Goal: Task Accomplishment & Management: Use online tool/utility

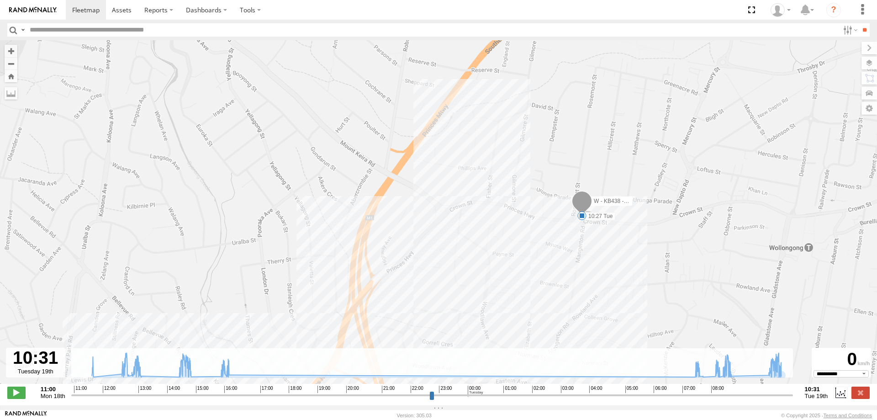
select select "**********"
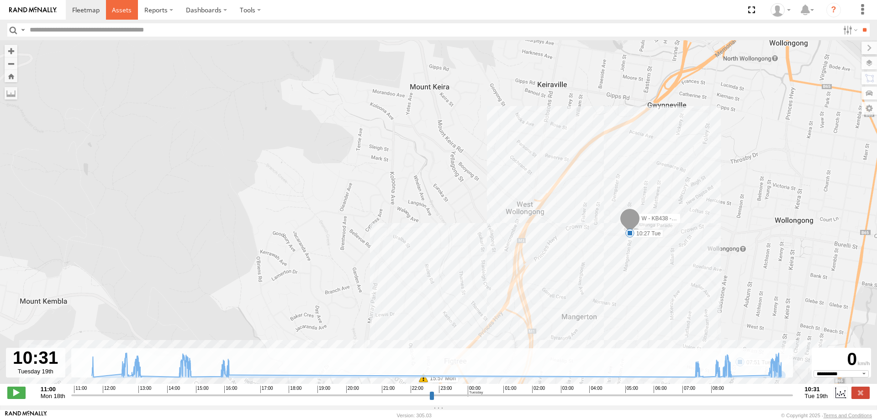
click at [128, 6] on span at bounding box center [122, 9] width 20 height 9
click at [87, 8] on span at bounding box center [85, 9] width 27 height 9
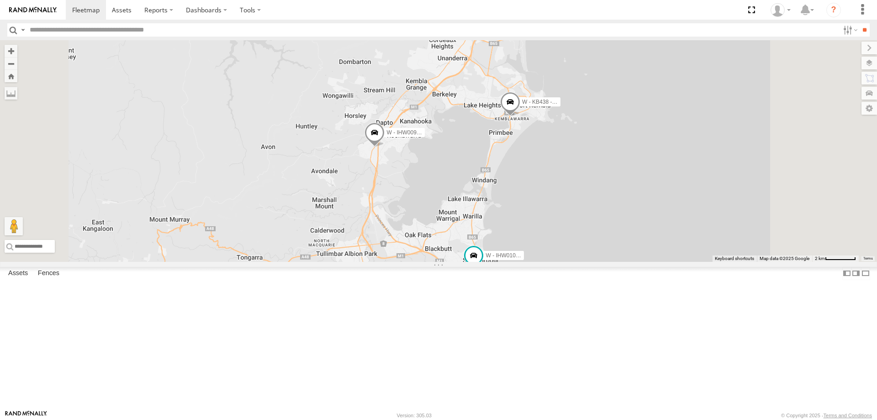
drag, startPoint x: 708, startPoint y: 261, endPoint x: 706, endPoint y: 276, distance: 15.1
click at [708, 262] on div "B - DG93WL - [PERSON_NAME] W - CN51ES - [PERSON_NAME] W - IHW009 - [PERSON_NAME…" at bounding box center [438, 150] width 877 height 221
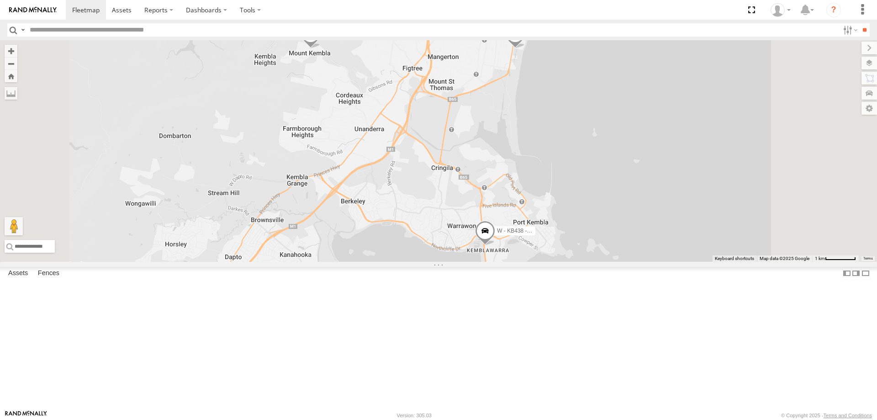
drag, startPoint x: 527, startPoint y: 234, endPoint x: 527, endPoint y: 258, distance: 24.2
click at [517, 262] on div "B - DG93WL - Josh Fahd W - CN51ES - Cameron Ashby W - IHW009 - Geoff Cooper W -…" at bounding box center [438, 150] width 877 height 221
